Goal: Register for event/course

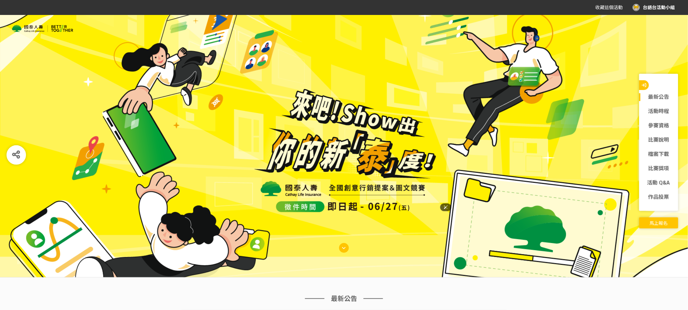
scroll to position [1, 0]
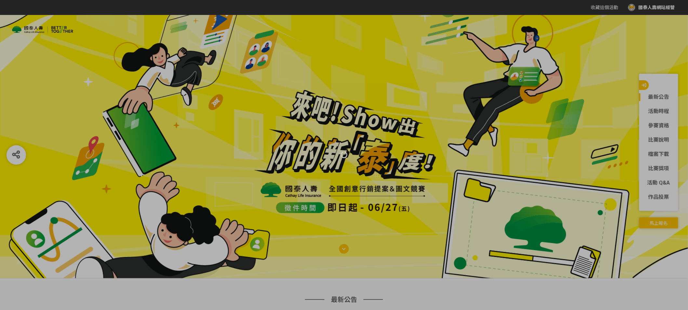
click at [431, 69] on div at bounding box center [344, 155] width 688 height 310
